Goal: Task Accomplishment & Management: Use online tool/utility

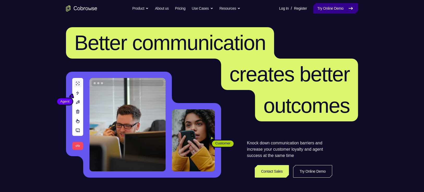
click at [338, 13] on link "Try Online Demo" at bounding box center [336, 8] width 45 height 10
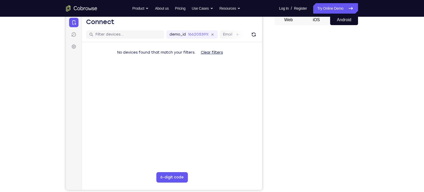
scroll to position [61, 0]
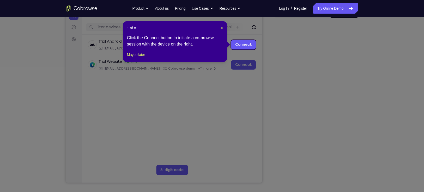
click at [340, 148] on icon at bounding box center [215, 96] width 430 height 192
click at [222, 28] on span "×" at bounding box center [222, 28] width 2 height 4
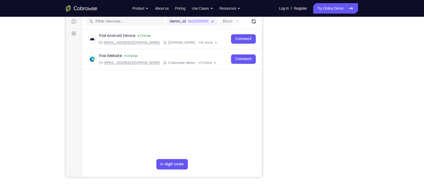
scroll to position [61, 0]
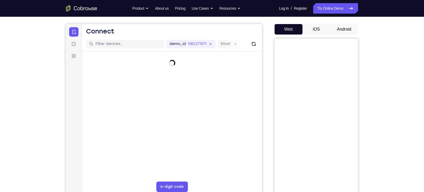
click at [344, 28] on button "Android" at bounding box center [344, 29] width 28 height 10
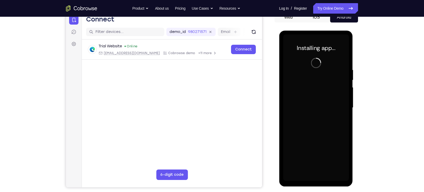
scroll to position [71, 0]
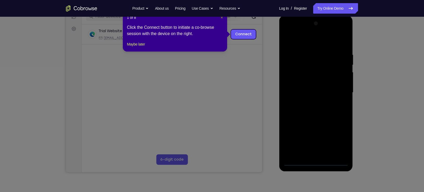
click at [222, 19] on span "×" at bounding box center [222, 17] width 2 height 4
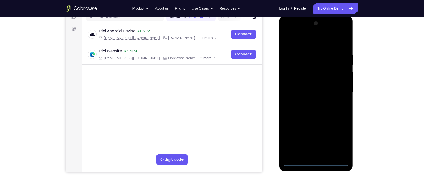
click at [316, 162] on div at bounding box center [316, 92] width 66 height 146
click at [339, 139] on div at bounding box center [316, 92] width 66 height 146
click at [302, 41] on div at bounding box center [316, 92] width 66 height 146
click at [337, 87] on div at bounding box center [316, 92] width 66 height 146
click at [310, 103] on div at bounding box center [316, 92] width 66 height 146
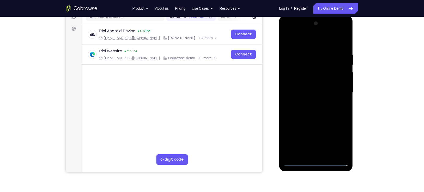
click at [328, 84] on div at bounding box center [316, 92] width 66 height 146
click at [321, 87] on div at bounding box center [316, 92] width 66 height 146
click at [305, 80] on div at bounding box center [316, 92] width 66 height 146
click at [342, 81] on div at bounding box center [316, 92] width 66 height 146
click at [306, 93] on div at bounding box center [316, 92] width 66 height 146
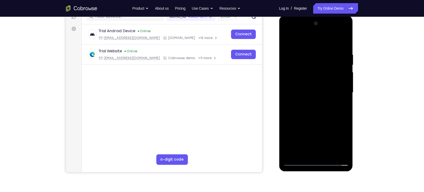
click at [303, 107] on div at bounding box center [316, 92] width 66 height 146
click at [306, 108] on div at bounding box center [316, 92] width 66 height 146
click at [317, 114] on div at bounding box center [316, 92] width 66 height 146
click at [329, 154] on div at bounding box center [316, 92] width 66 height 146
click at [313, 120] on div at bounding box center [316, 92] width 66 height 146
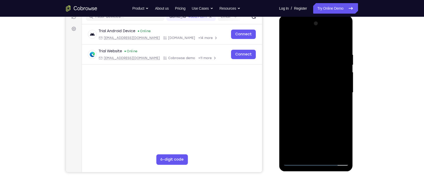
click at [297, 162] on div at bounding box center [316, 92] width 66 height 146
click at [344, 38] on div at bounding box center [316, 92] width 66 height 146
click at [312, 114] on div at bounding box center [316, 92] width 66 height 146
click at [291, 153] on div at bounding box center [316, 92] width 66 height 146
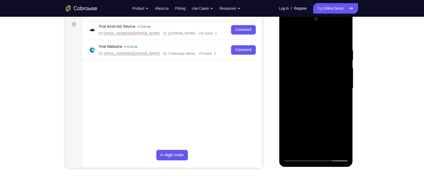
scroll to position [76, 0]
drag, startPoint x: 341, startPoint y: 43, endPoint x: 316, endPoint y: 52, distance: 27.0
click at [316, 52] on div at bounding box center [316, 88] width 66 height 146
drag, startPoint x: 337, startPoint y: 47, endPoint x: 306, endPoint y: 57, distance: 32.8
click at [306, 57] on div at bounding box center [316, 88] width 66 height 146
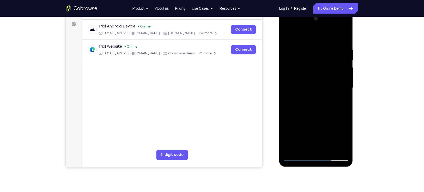
drag, startPoint x: 338, startPoint y: 49, endPoint x: 316, endPoint y: 54, distance: 22.6
click at [316, 54] on div at bounding box center [316, 88] width 66 height 146
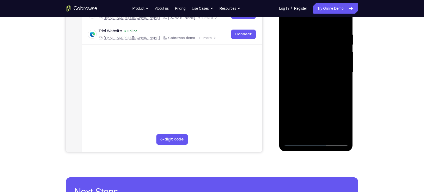
scroll to position [91, 0]
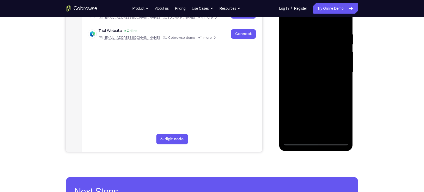
click at [345, 68] on div at bounding box center [316, 72] width 66 height 146
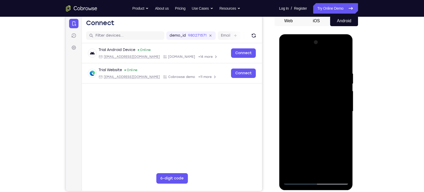
scroll to position [66, 0]
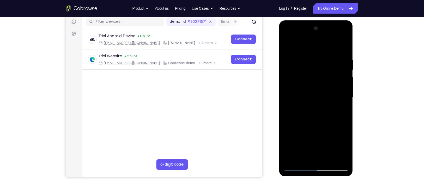
click at [341, 159] on div at bounding box center [316, 97] width 66 height 146
click at [304, 73] on div at bounding box center [316, 97] width 66 height 146
click at [288, 44] on div at bounding box center [316, 97] width 66 height 146
click at [309, 57] on div at bounding box center [316, 97] width 66 height 146
click at [289, 103] on div at bounding box center [316, 97] width 66 height 146
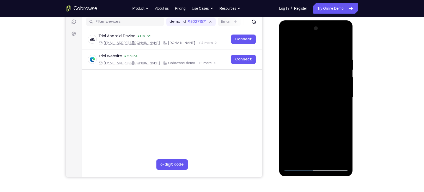
click at [288, 59] on div at bounding box center [316, 97] width 66 height 146
drag, startPoint x: 298, startPoint y: 64, endPoint x: 306, endPoint y: 103, distance: 40.2
click at [306, 103] on div at bounding box center [316, 97] width 66 height 146
click at [303, 60] on div at bounding box center [316, 97] width 66 height 146
click at [289, 44] on div at bounding box center [316, 97] width 66 height 146
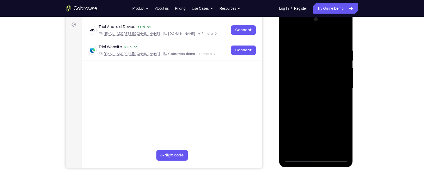
scroll to position [75, 0]
click at [309, 125] on div at bounding box center [316, 88] width 66 height 146
click at [315, 76] on div at bounding box center [316, 88] width 66 height 146
click at [309, 81] on div at bounding box center [316, 88] width 66 height 146
click at [302, 98] on div at bounding box center [316, 88] width 66 height 146
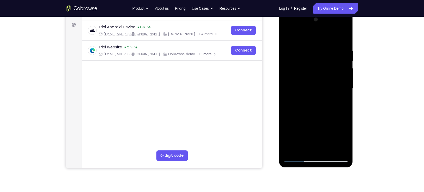
click at [344, 151] on div at bounding box center [316, 88] width 66 height 146
click at [323, 146] on div at bounding box center [316, 88] width 66 height 146
click at [345, 69] on div at bounding box center [316, 88] width 66 height 146
drag, startPoint x: 317, startPoint y: 125, endPoint x: 321, endPoint y: 77, distance: 47.9
click at [321, 77] on div at bounding box center [316, 88] width 66 height 146
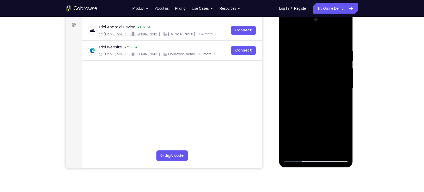
drag, startPoint x: 315, startPoint y: 98, endPoint x: 315, endPoint y: 129, distance: 30.8
click at [315, 129] on div at bounding box center [316, 88] width 66 height 146
click at [328, 36] on div at bounding box center [316, 88] width 66 height 146
click at [320, 46] on div at bounding box center [316, 88] width 66 height 146
click at [338, 26] on div at bounding box center [316, 88] width 66 height 146
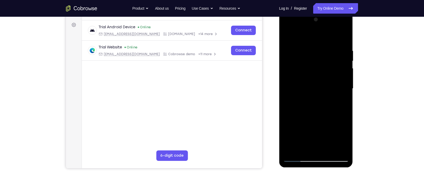
click at [321, 38] on div at bounding box center [316, 88] width 66 height 146
click at [292, 151] on div at bounding box center [316, 88] width 66 height 146
drag, startPoint x: 318, startPoint y: 50, endPoint x: 321, endPoint y: 114, distance: 63.8
click at [321, 114] on div at bounding box center [316, 88] width 66 height 146
drag, startPoint x: 317, startPoint y: 58, endPoint x: 330, endPoint y: 132, distance: 75.8
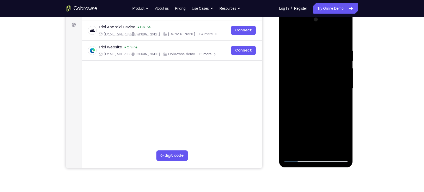
click at [330, 132] on div at bounding box center [316, 88] width 66 height 146
drag, startPoint x: 341, startPoint y: 48, endPoint x: 322, endPoint y: 52, distance: 19.7
click at [322, 52] on div at bounding box center [316, 88] width 66 height 146
drag, startPoint x: 333, startPoint y: 45, endPoint x: 306, endPoint y: 50, distance: 27.6
click at [306, 50] on div at bounding box center [316, 88] width 66 height 146
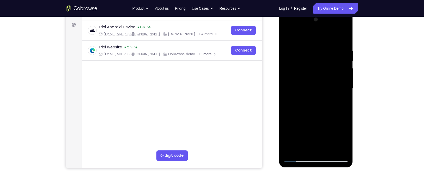
click at [336, 46] on div at bounding box center [316, 88] width 66 height 146
click at [339, 77] on div at bounding box center [316, 88] width 66 height 146
click at [338, 147] on div at bounding box center [316, 88] width 66 height 146
click at [339, 103] on div at bounding box center [316, 88] width 66 height 146
click at [336, 149] on div at bounding box center [316, 88] width 66 height 146
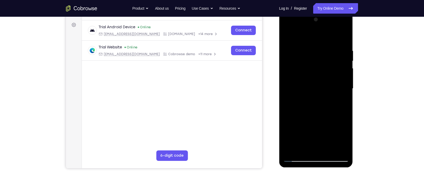
click at [336, 108] on div at bounding box center [316, 88] width 66 height 146
click at [344, 38] on div at bounding box center [316, 88] width 66 height 146
